Goal: Task Accomplishment & Management: Complete application form

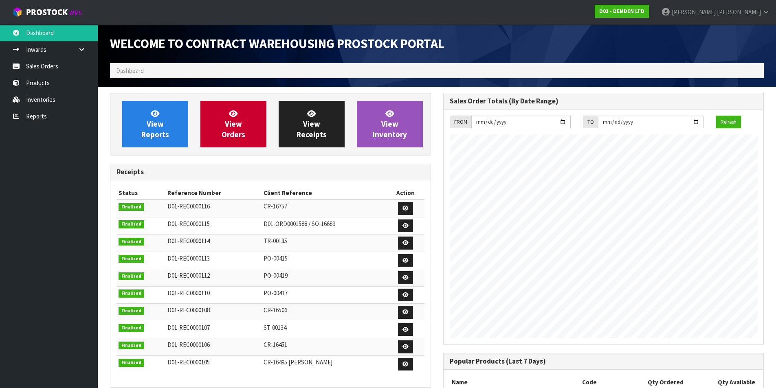
scroll to position [373, 333]
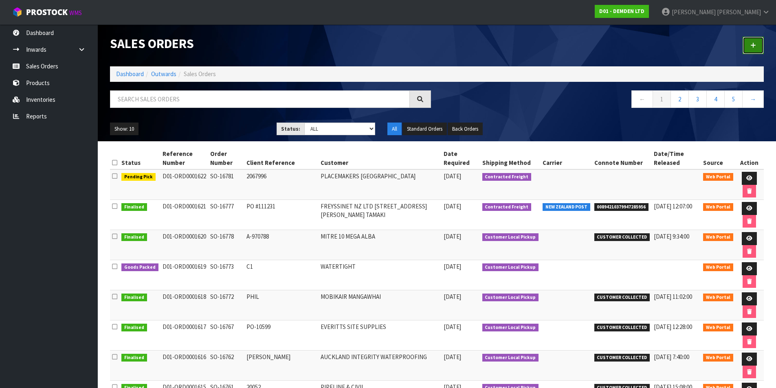
click at [758, 42] on link at bounding box center [753, 46] width 21 height 18
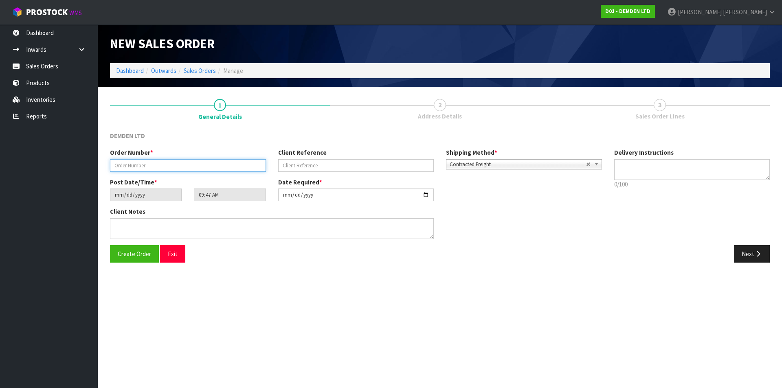
click at [149, 165] on input "text" at bounding box center [188, 165] width 156 height 13
type input "SO-16783"
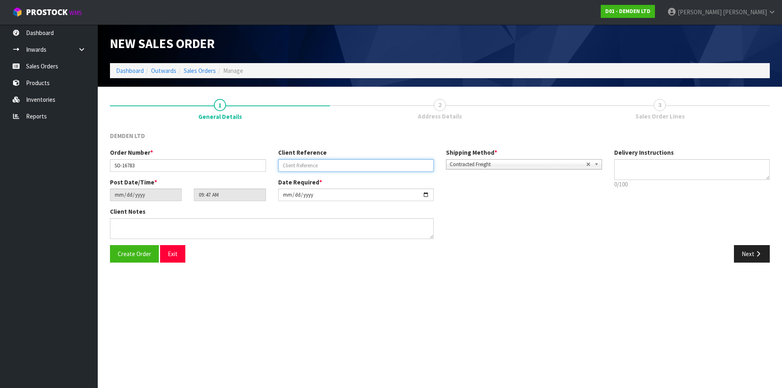
click at [286, 167] on input "text" at bounding box center [356, 165] width 156 height 13
type input "PUK14"
click at [752, 254] on button "Next" at bounding box center [752, 254] width 36 height 18
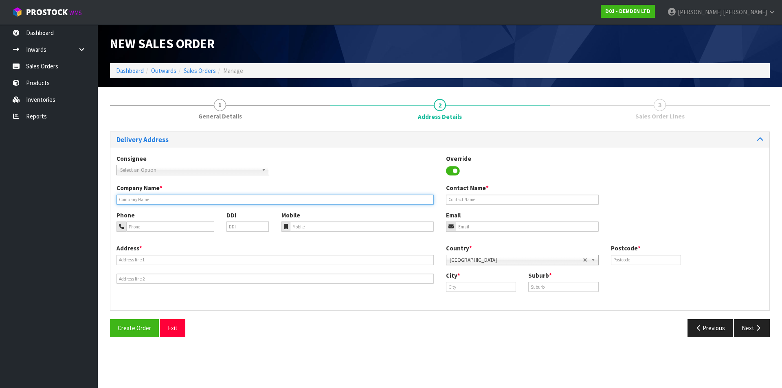
click at [143, 197] on input "text" at bounding box center [275, 200] width 317 height 10
type input "FIRTH PUKETONA"
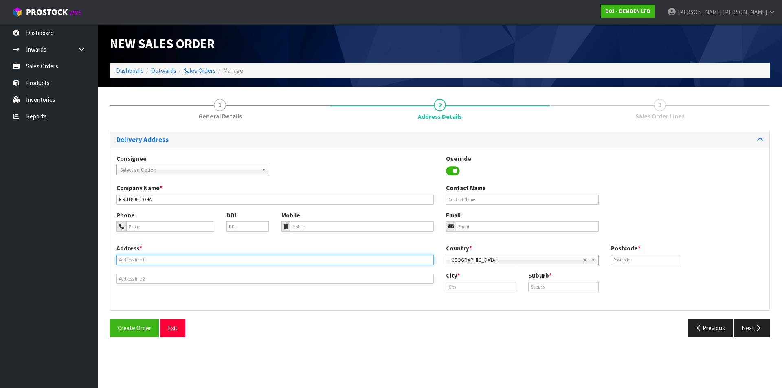
click at [165, 259] on input "text" at bounding box center [275, 260] width 317 height 10
paste input "[GEOGRAPHIC_DATA], SH11 (INSIDE [GEOGRAPHIC_DATA])"
click at [153, 257] on input "[GEOGRAPHIC_DATA], SH11 (INSIDE [GEOGRAPHIC_DATA])" at bounding box center [275, 260] width 317 height 10
type input "SH11 (INSIDE VENTIA QUARRY)"
click at [150, 277] on input "text" at bounding box center [275, 279] width 317 height 10
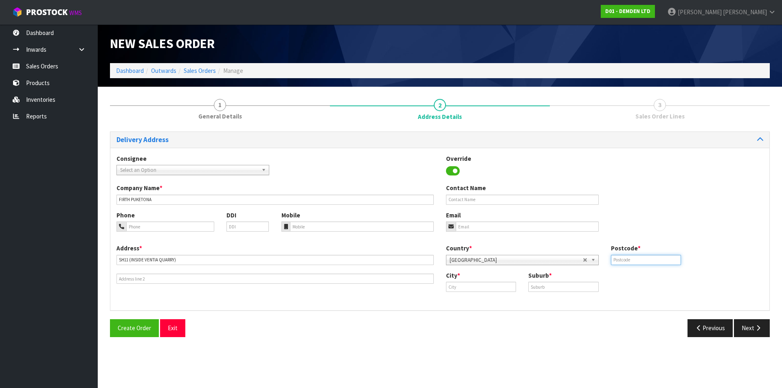
click at [616, 259] on input "text" at bounding box center [646, 260] width 70 height 10
type input "0293"
type input "[GEOGRAPHIC_DATA]"
type input "PAIHIA"
click at [139, 225] on input "tel" at bounding box center [170, 227] width 88 height 10
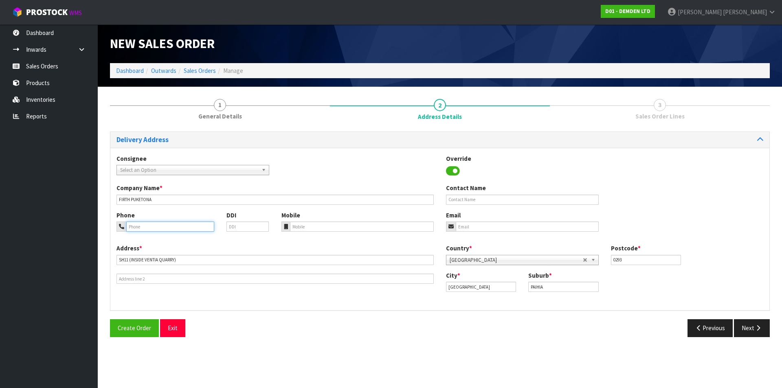
paste input "09 432 8931"
type input "09 432 8931"
click at [754, 330] on icon "button" at bounding box center [758, 328] width 8 height 6
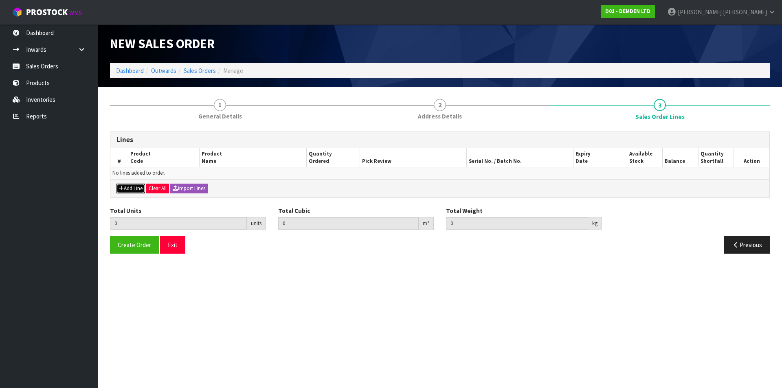
click at [130, 189] on button "Add Line" at bounding box center [131, 189] width 29 height 10
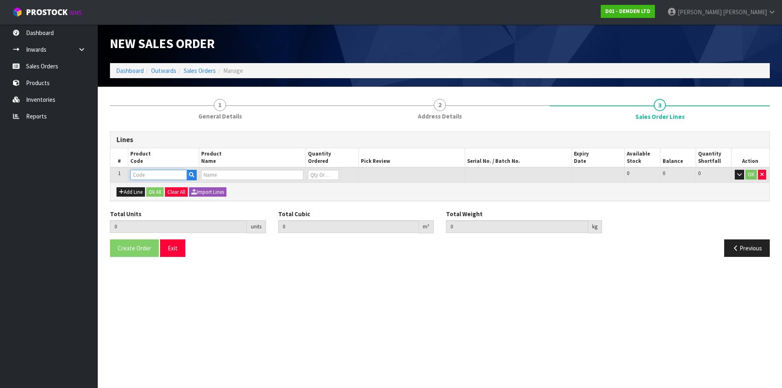
click at [143, 174] on input "text" at bounding box center [158, 175] width 57 height 10
type input "110015"
type input "0.000000"
type input "0.000"
type input "ADMIX C1000 - 15KG"
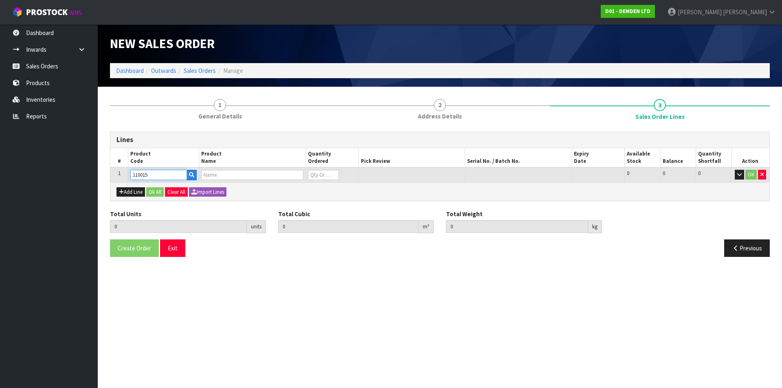
type input "0"
type input "110015"
click at [314, 173] on input "0" at bounding box center [323, 175] width 31 height 10
type input "0"
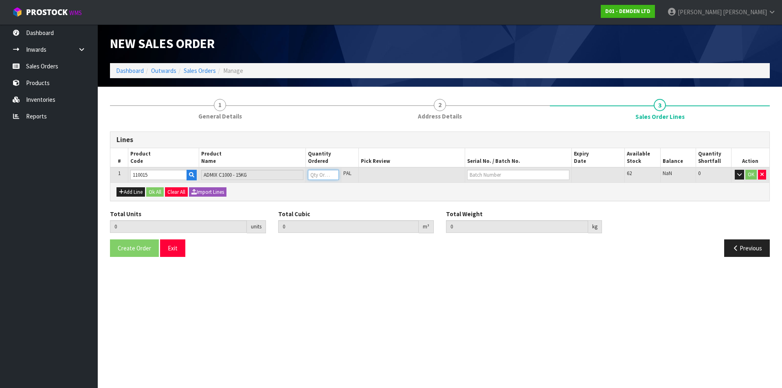
type input "4"
type input "0.1152"
type input "61.2"
type input "4"
click at [483, 174] on input "text" at bounding box center [518, 175] width 102 height 10
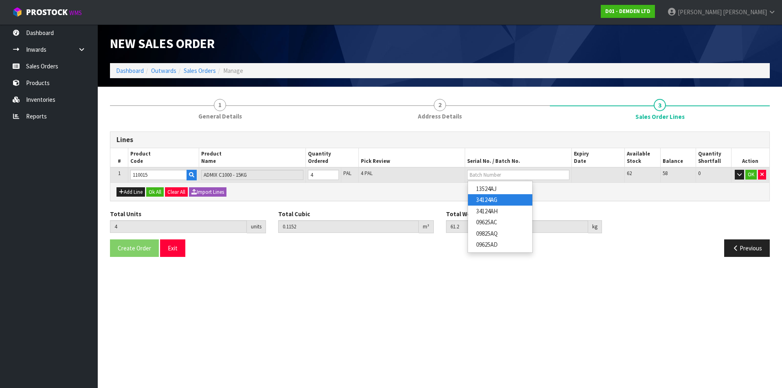
click at [480, 198] on link "34124AG" at bounding box center [500, 199] width 64 height 11
type input "34124AG"
click at [134, 193] on button "Add Line" at bounding box center [131, 192] width 29 height 10
type input "0"
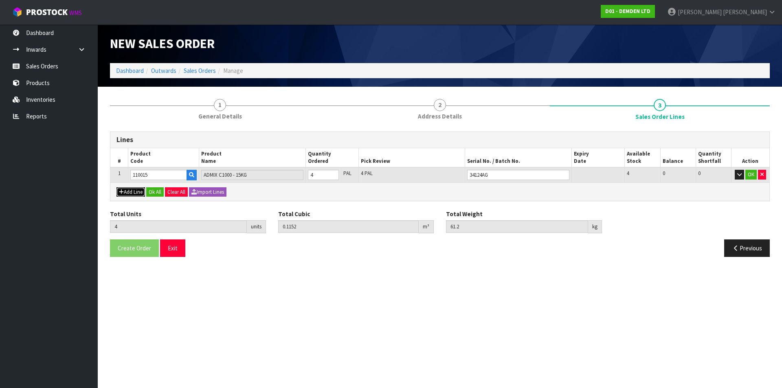
type input "0"
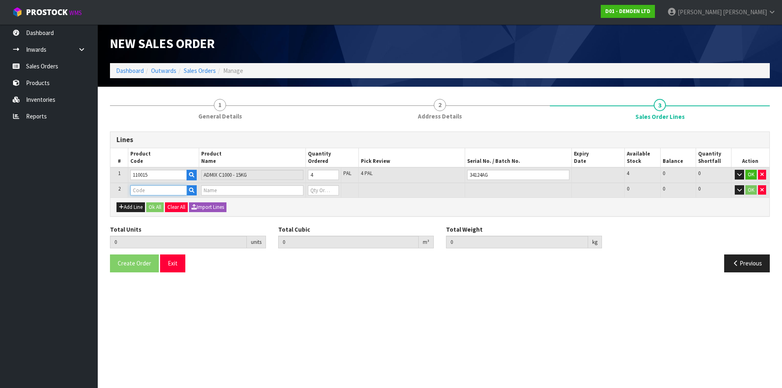
click at [142, 187] on input "text" at bounding box center [158, 190] width 57 height 10
type input "110015"
type input "4"
type input "0.1152"
type input "61.2"
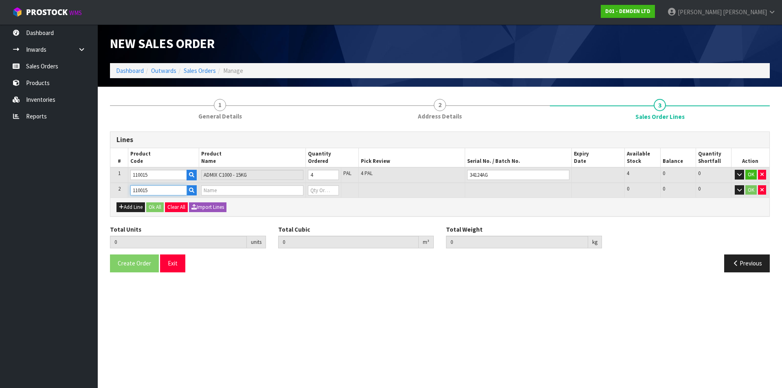
type input "ADMIX C1000 - 15KG"
type input "0"
type input "110015"
type input "5"
type input "0.144"
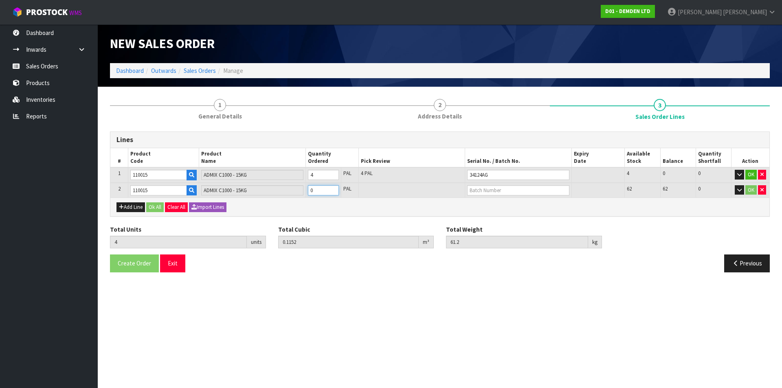
type input "76.5"
type input "1"
click at [333, 189] on input "1" at bounding box center [323, 190] width 31 height 10
click at [476, 189] on input "text" at bounding box center [518, 190] width 102 height 10
click at [488, 224] on link "34124AH" at bounding box center [500, 226] width 64 height 11
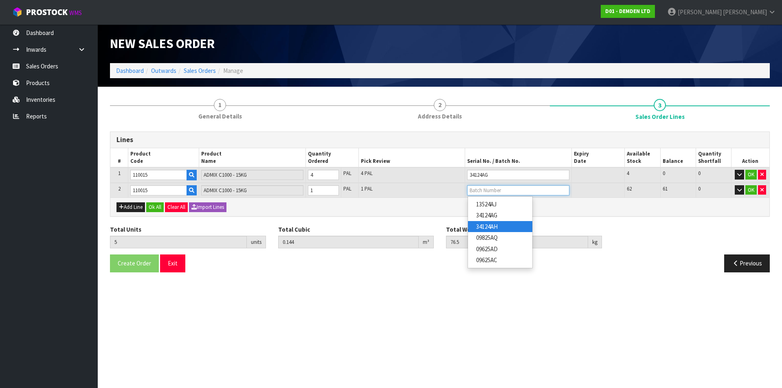
type input "34124AH"
click at [157, 208] on button "Ok All" at bounding box center [155, 207] width 18 height 10
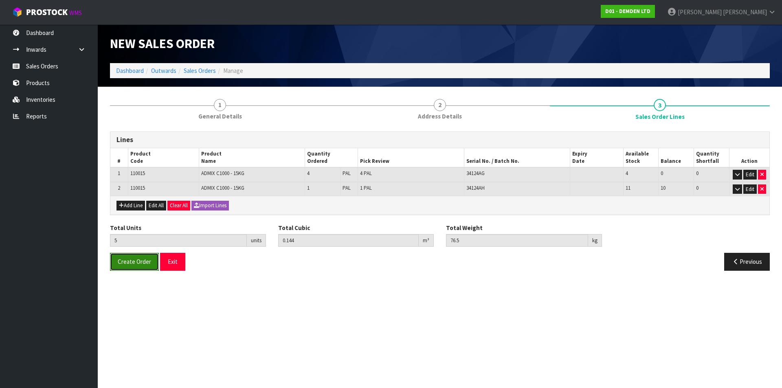
click at [140, 262] on span "Create Order" at bounding box center [134, 262] width 33 height 8
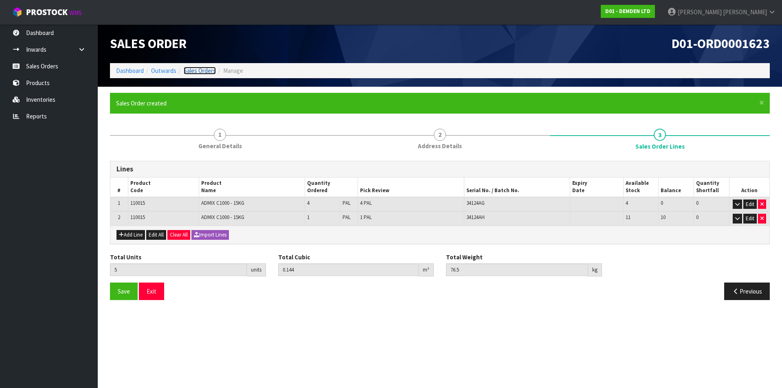
click at [197, 69] on link "Sales Orders" at bounding box center [200, 71] width 32 height 8
